Goal: Task Accomplishment & Management: Manage account settings

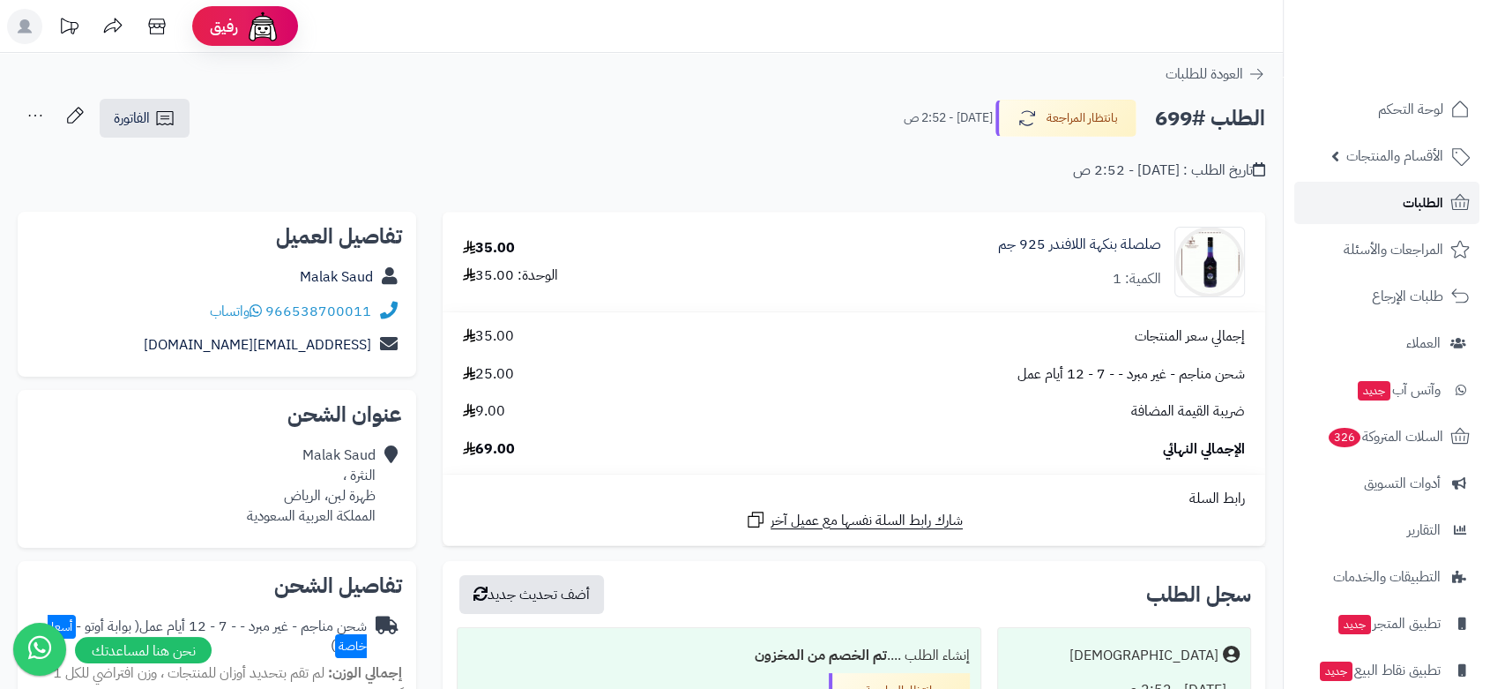
click at [1424, 194] on span "الطلبات" at bounding box center [1423, 202] width 41 height 25
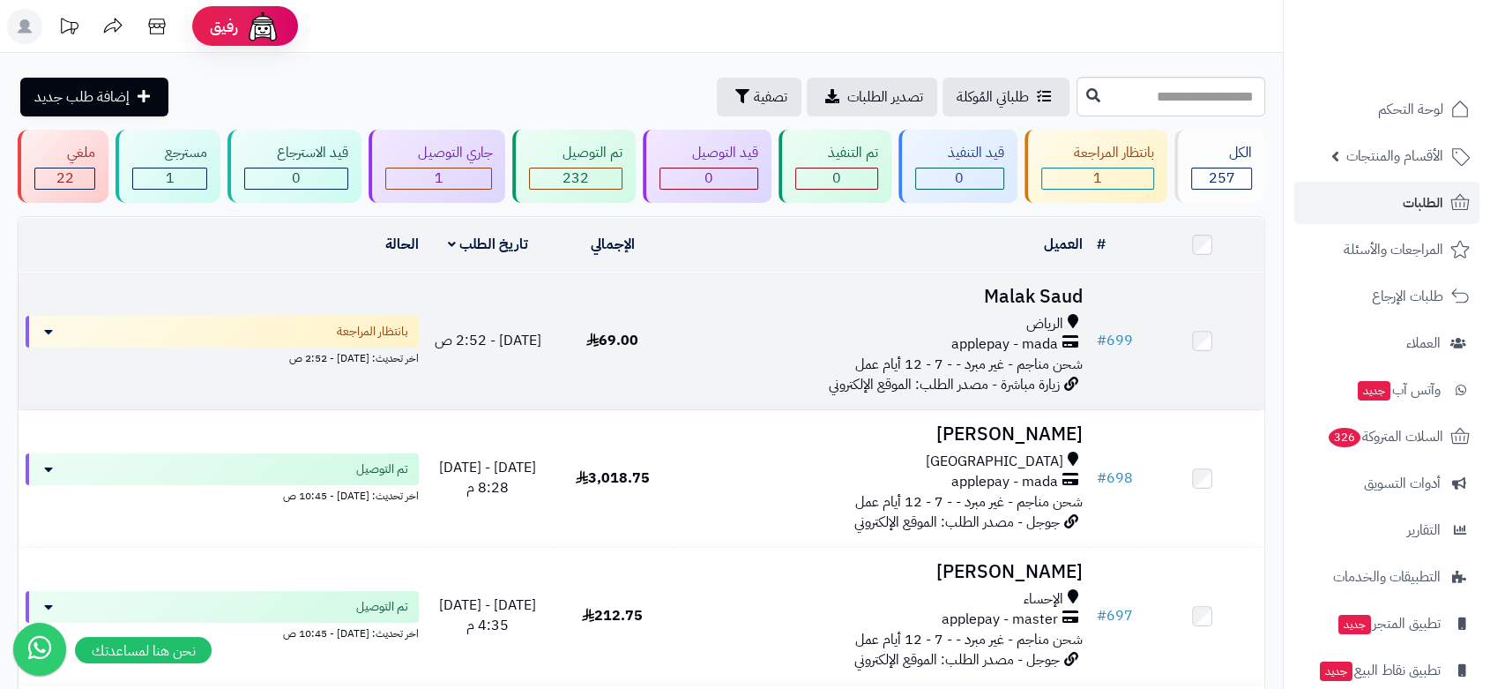
click at [828, 330] on div "الرياض" at bounding box center [881, 324] width 401 height 20
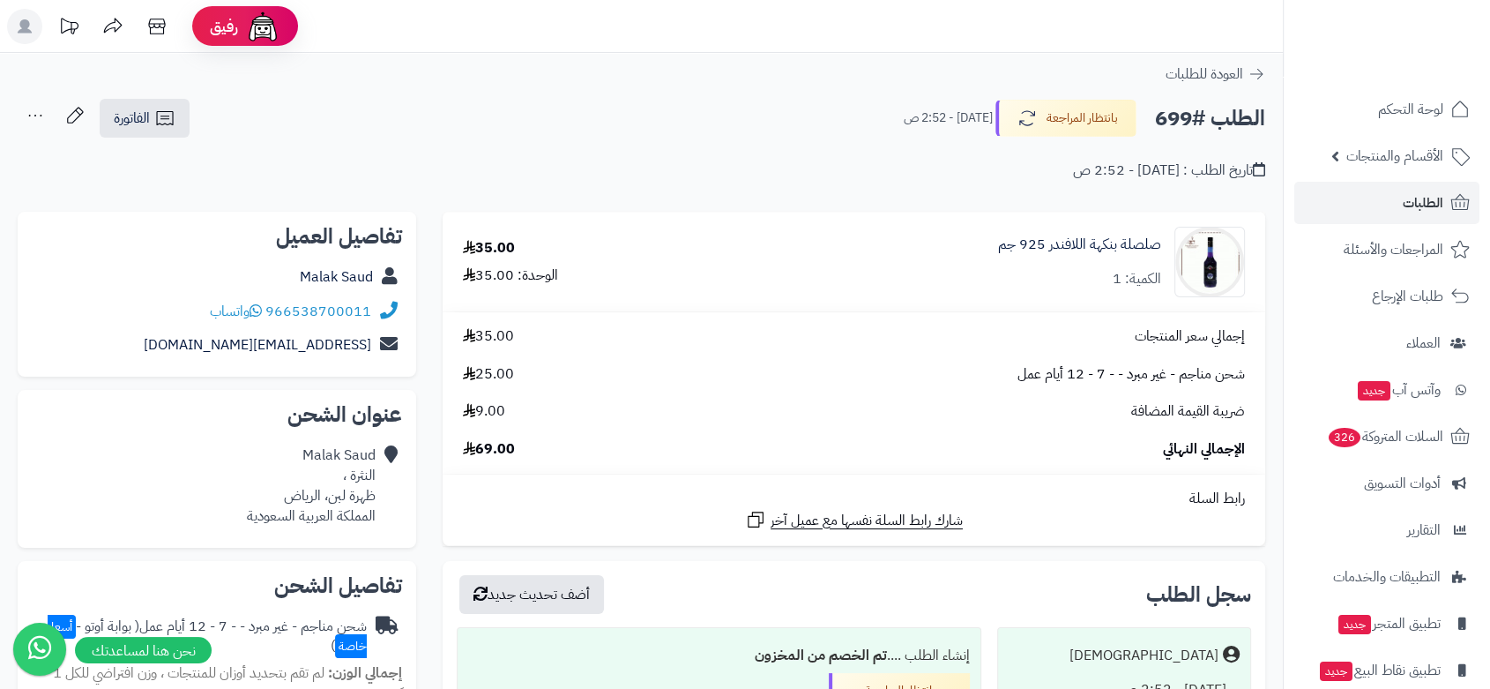
click at [42, 115] on icon at bounding box center [35, 115] width 35 height 35
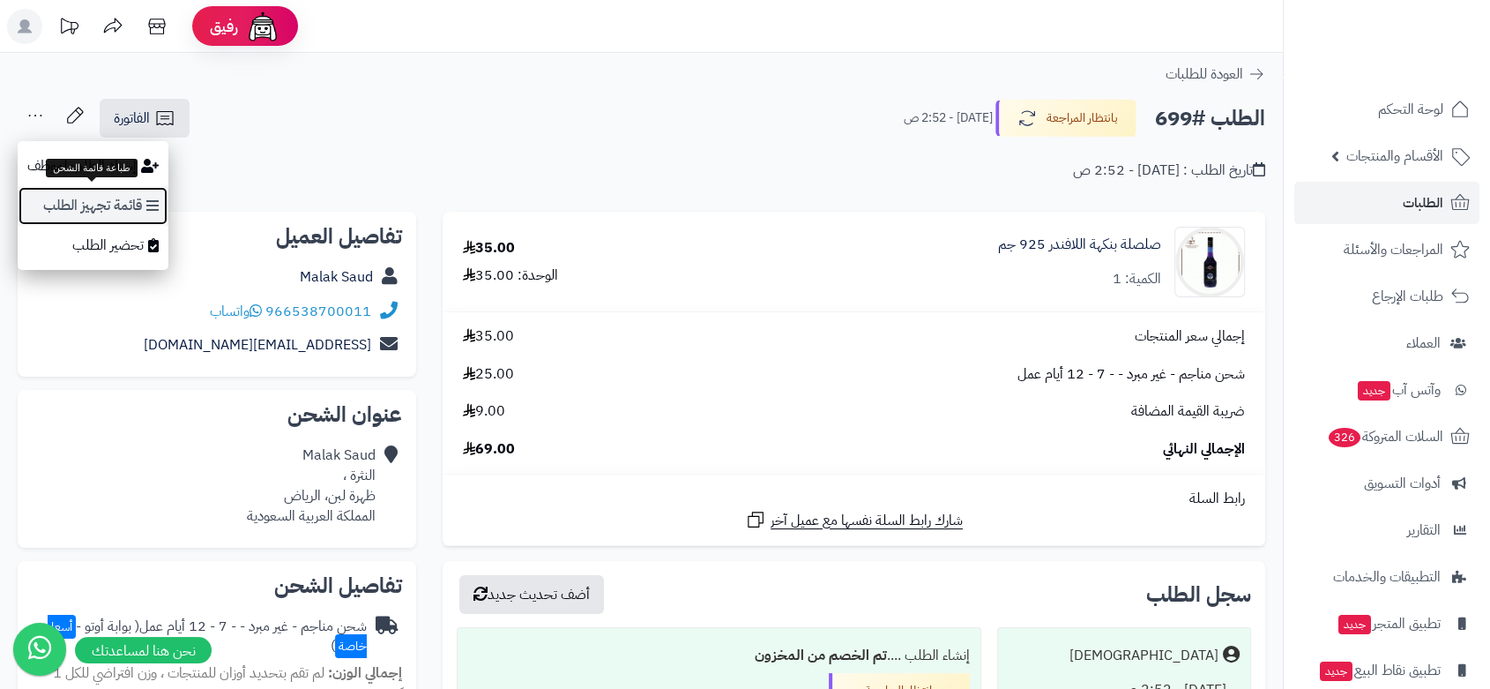
click at [101, 210] on link "قائمة تجهيز الطلب" at bounding box center [93, 206] width 151 height 40
